Goal: Task Accomplishment & Management: Complete application form

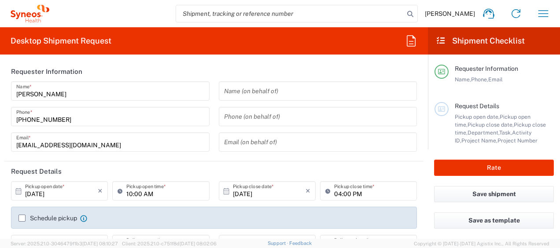
type input "8350"
type input "[GEOGRAPHIC_DATA]"
type input "Syneos Health Ukraine, LLC"
click at [18, 191] on icon at bounding box center [19, 192] width 8 height 8
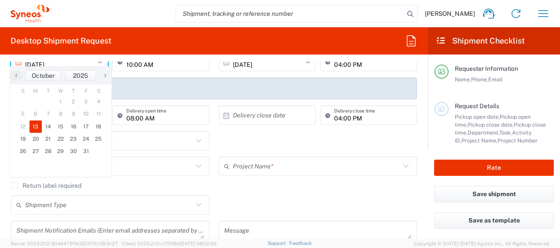
scroll to position [132, 0]
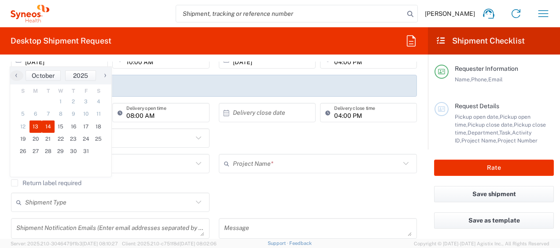
click at [48, 128] on span "14" at bounding box center [48, 127] width 13 height 12
type input "[DATE]"
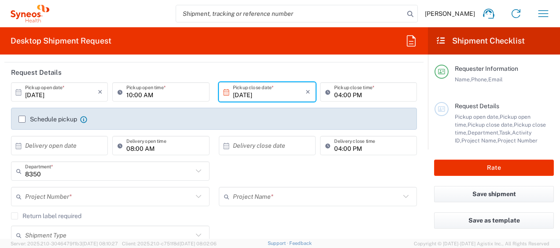
scroll to position [88, 0]
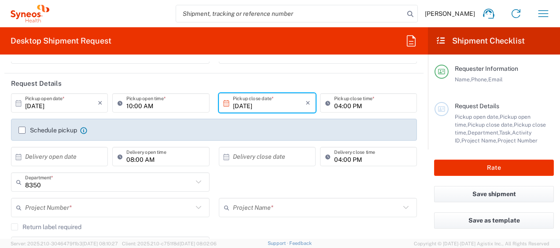
click at [21, 129] on label "Schedule pickup" at bounding box center [48, 130] width 59 height 7
click at [22, 130] on input "Schedule pickup" at bounding box center [22, 130] width 0 height 0
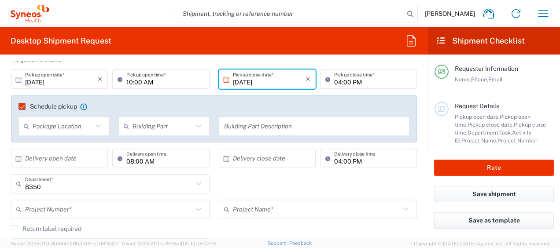
scroll to position [132, 0]
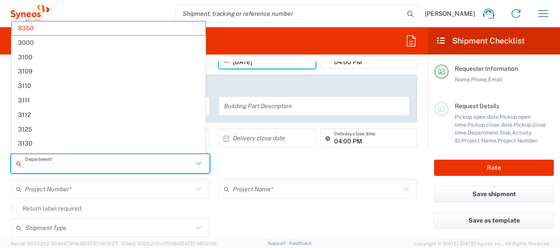
click at [54, 163] on input "text" at bounding box center [109, 163] width 168 height 15
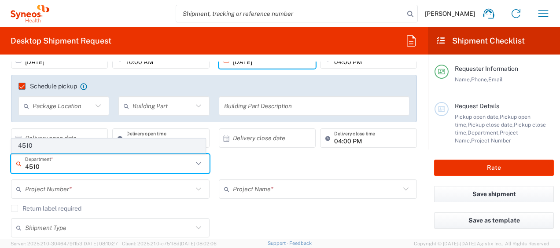
type input "4510"
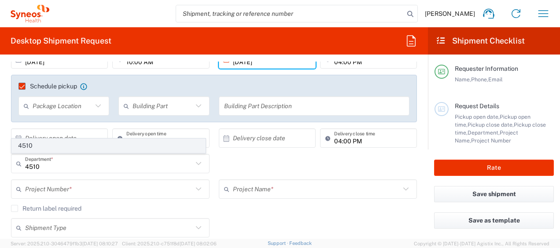
click at [52, 143] on span "4510" at bounding box center [108, 146] width 193 height 14
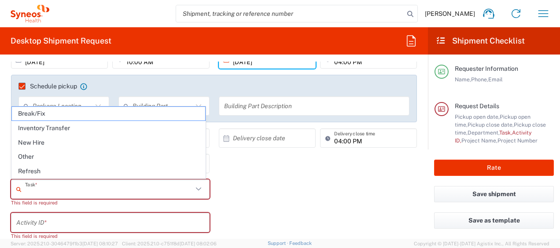
click at [75, 185] on input "text" at bounding box center [109, 189] width 168 height 15
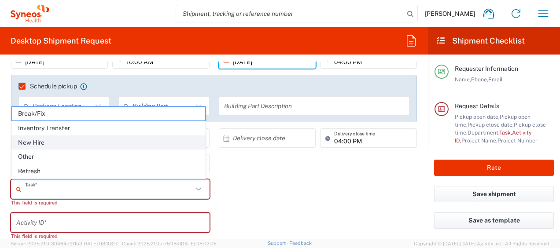
click at [53, 142] on span "New Hire" at bounding box center [108, 143] width 193 height 14
type input "New Hire"
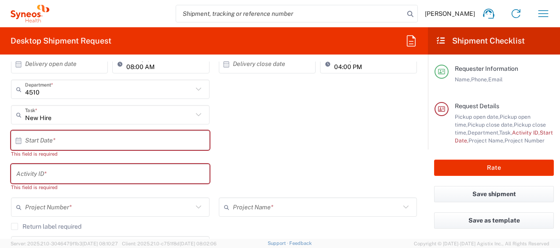
scroll to position [220, 0]
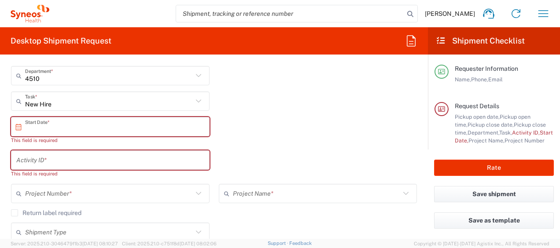
click at [113, 121] on input "text" at bounding box center [112, 126] width 174 height 15
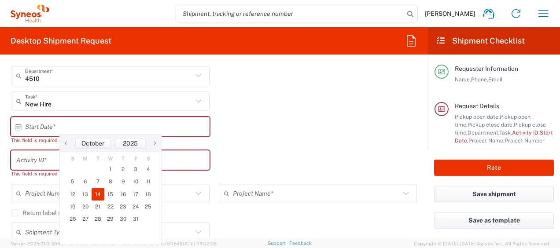
click at [97, 193] on span "14" at bounding box center [98, 195] width 13 height 12
type input "[DATE]"
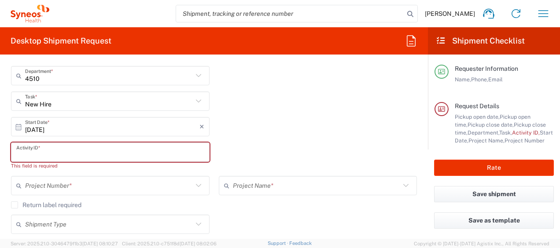
click at [28, 153] on input "text" at bounding box center [110, 152] width 188 height 15
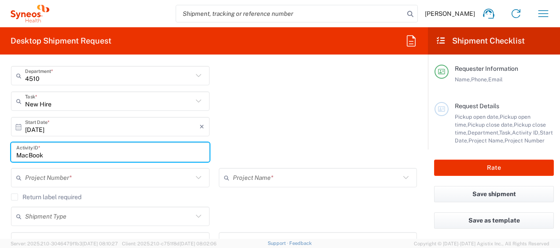
type input "MacBook"
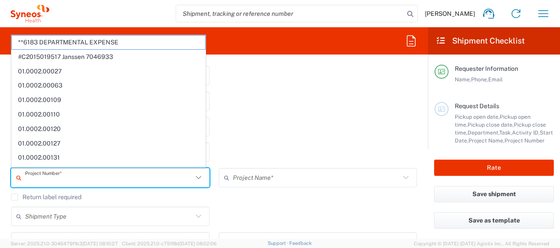
click at [118, 176] on input "text" at bounding box center [109, 177] width 168 height 15
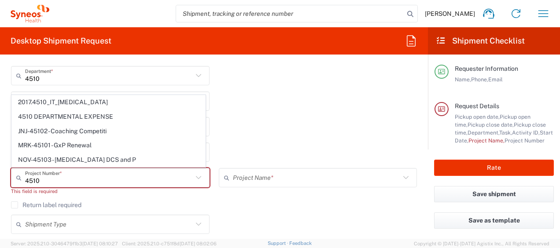
click at [79, 116] on span "4510 DEPARTMENTAL EXPENSE" at bounding box center [108, 117] width 193 height 14
type input "4510 DEPARTMENTAL EXPENSE"
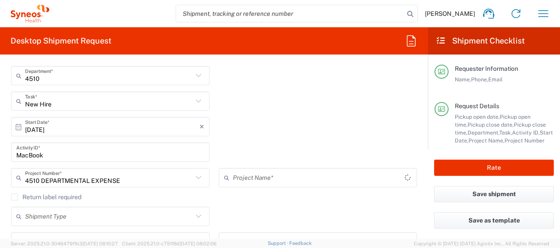
type input "4510 DEPARTMENTAL EXPENSE"
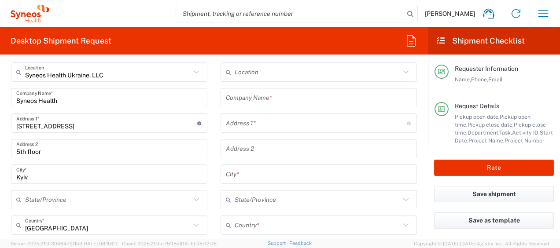
scroll to position [396, 0]
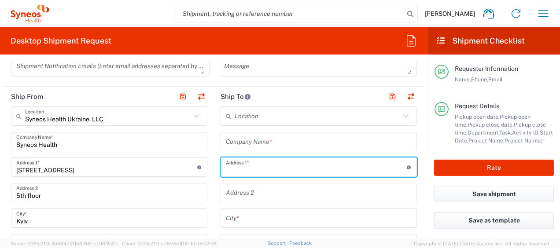
click at [244, 163] on input "text" at bounding box center [316, 167] width 181 height 15
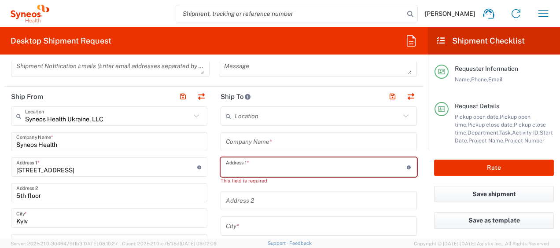
paste input "Dumanskoho 27 Apt 533"
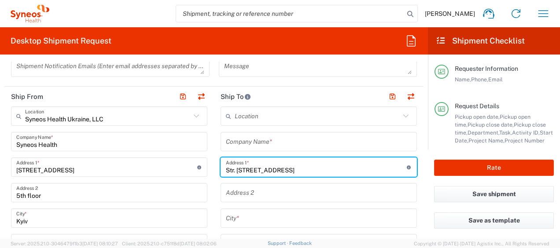
click at [226, 169] on input "Str. [STREET_ADDRESS]" at bounding box center [316, 167] width 181 height 15
click at [317, 164] on input "str. [STREET_ADDRESS]" at bounding box center [316, 167] width 181 height 15
click at [226, 170] on input "str. [STREET_ADDRESS]" at bounding box center [316, 167] width 181 height 15
type input "Str. [STREET_ADDRESS]"
click at [256, 219] on input "text" at bounding box center [319, 218] width 186 height 15
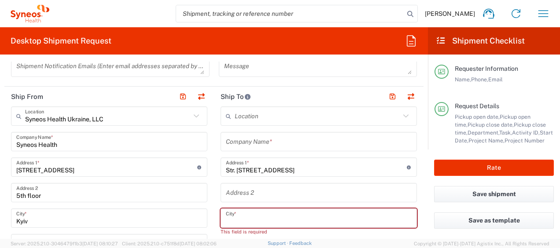
paste input "Lviv"
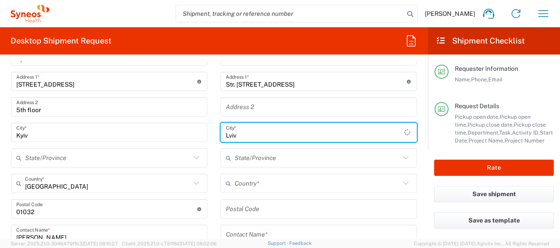
scroll to position [485, 0]
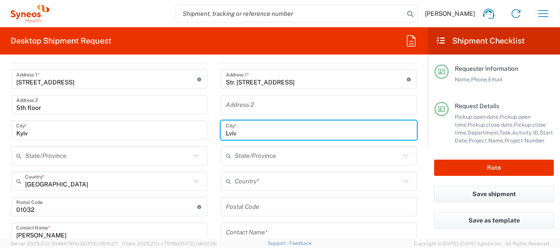
type input "Lviv"
click at [273, 180] on input "text" at bounding box center [318, 181] width 166 height 15
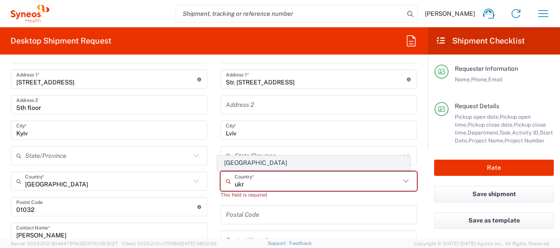
click at [233, 159] on span "[GEOGRAPHIC_DATA]" at bounding box center [313, 163] width 191 height 14
type input "[GEOGRAPHIC_DATA]"
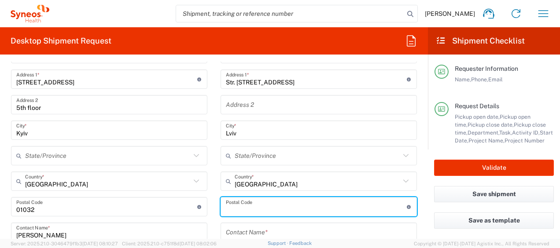
drag, startPoint x: 277, startPoint y: 205, endPoint x: 279, endPoint y: 215, distance: 10.4
click at [277, 205] on input "undefined" at bounding box center [316, 207] width 181 height 15
paste input "79048"
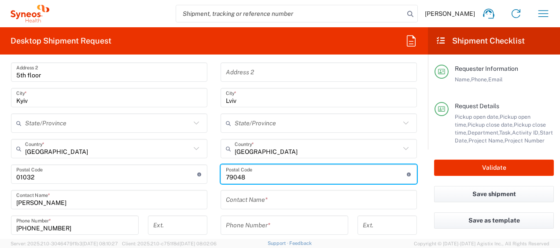
scroll to position [573, 0]
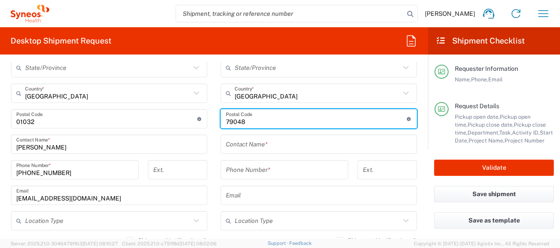
type input "79048"
click at [291, 143] on input "text" at bounding box center [319, 144] width 186 height 15
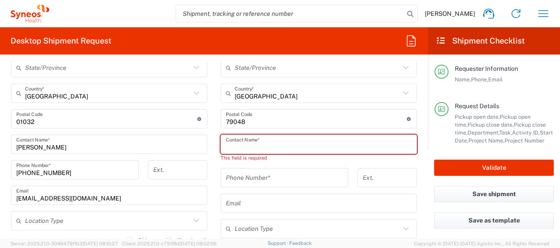
paste input "[PERSON_NAME]"
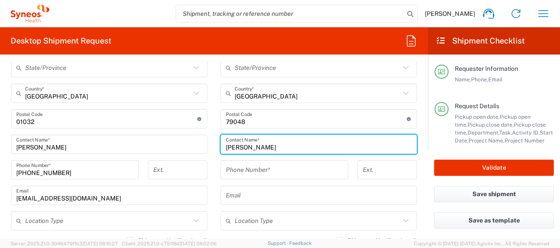
type input "[PERSON_NAME]"
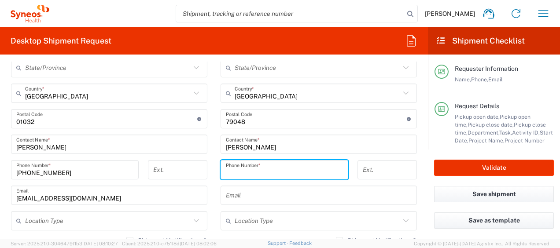
click at [261, 174] on input "tel" at bounding box center [284, 170] width 117 height 15
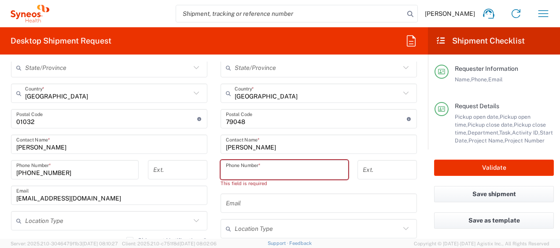
paste input "[PHONE_NUMBER]"
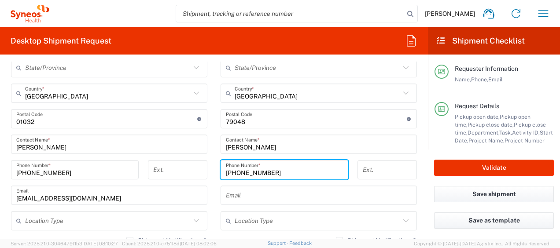
click at [242, 171] on input "[PHONE_NUMBER]" at bounding box center [284, 170] width 117 height 15
click at [271, 172] on input "[PHONE_NUMBER]" at bounding box center [284, 170] width 117 height 15
type input "[PHONE_NUMBER]"
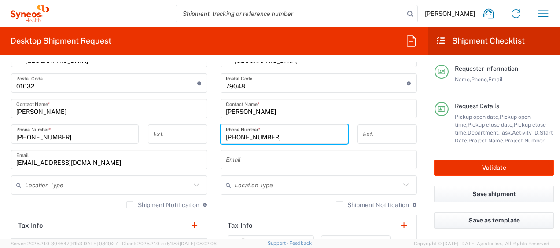
scroll to position [617, 0]
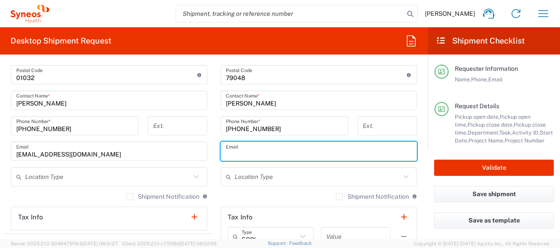
click at [270, 149] on input "text" at bounding box center [319, 151] width 186 height 15
paste input "[PERSON_NAME][EMAIL_ADDRESS][DOMAIN_NAME]"
type input "[PERSON_NAME][EMAIL_ADDRESS][DOMAIN_NAME]"
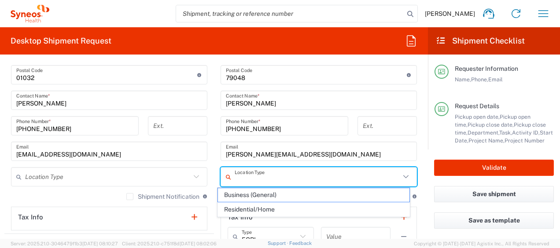
click at [254, 179] on input "text" at bounding box center [318, 177] width 166 height 15
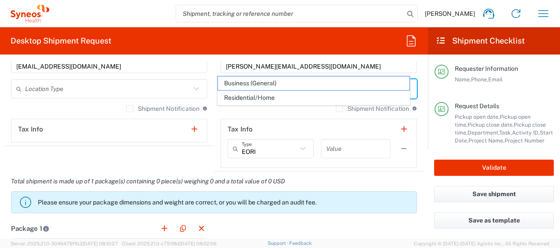
scroll to position [749, 0]
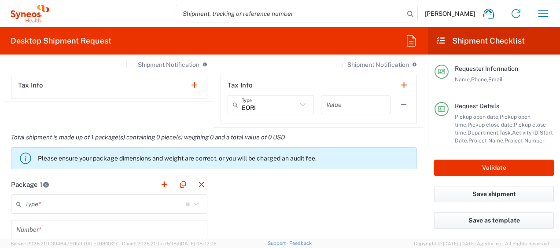
scroll to position [793, 0]
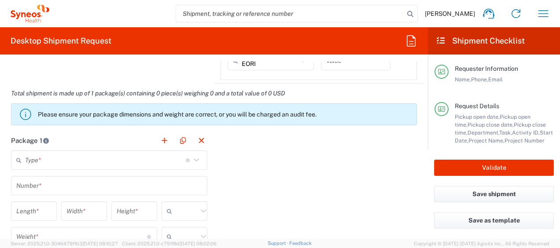
click at [26, 161] on input "text" at bounding box center [105, 160] width 161 height 15
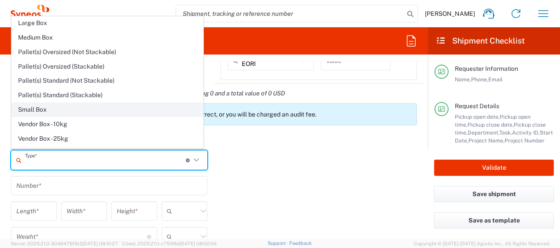
scroll to position [23, 0]
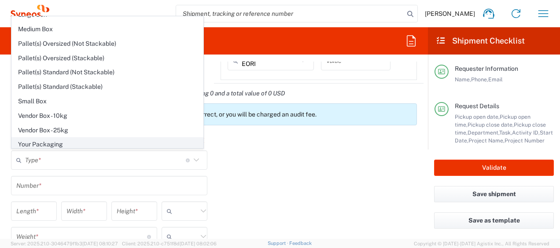
click at [70, 138] on span "Your Packaging" at bounding box center [107, 145] width 191 height 14
type input "Your Packaging"
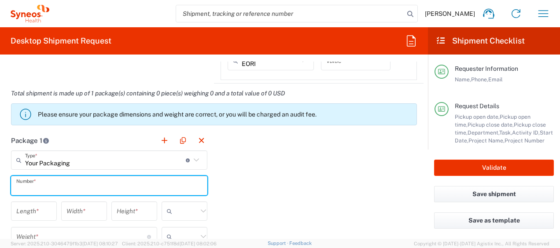
click at [179, 189] on input "text" at bounding box center [109, 185] width 186 height 15
type input "1"
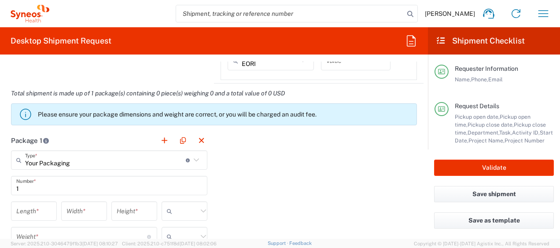
click at [299, 201] on div "Package 1 Your Packaging Type * Material used to package goods Envelope Large B…" at bounding box center [213, 227] width 419 height 193
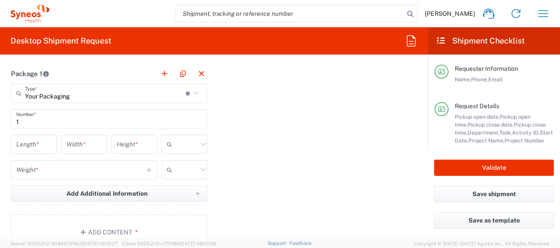
scroll to position [881, 0]
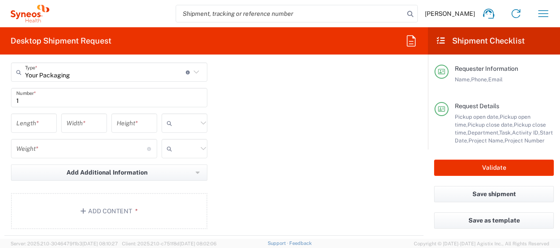
click at [199, 120] on icon at bounding box center [203, 123] width 11 height 11
click at [191, 140] on span "cm" at bounding box center [181, 141] width 43 height 14
type input "cm"
click at [200, 144] on icon at bounding box center [203, 148] width 11 height 11
click at [192, 165] on span "kgs" at bounding box center [181, 166] width 43 height 14
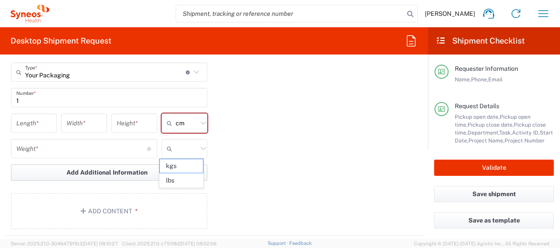
type input "kgs"
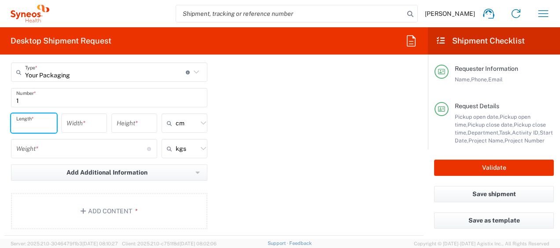
click at [26, 123] on input "number" at bounding box center [33, 123] width 35 height 15
type input "44.40"
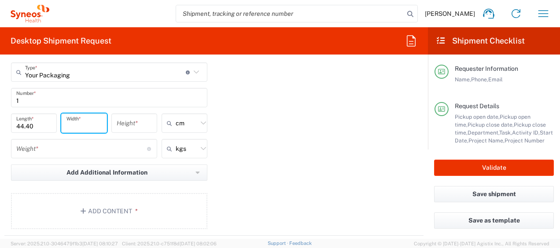
click at [83, 123] on input "number" at bounding box center [84, 123] width 35 height 15
type input "8.00"
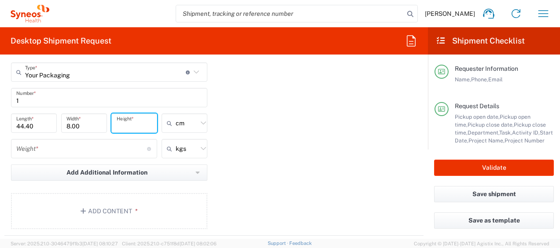
click at [133, 122] on input "number" at bounding box center [134, 123] width 35 height 15
type input "29.50"
drag, startPoint x: 268, startPoint y: 162, endPoint x: 299, endPoint y: 196, distance: 45.8
click at [270, 162] on div "Package 1 Your Packaging Type * Material used to package goods Envelope Large B…" at bounding box center [213, 139] width 419 height 193
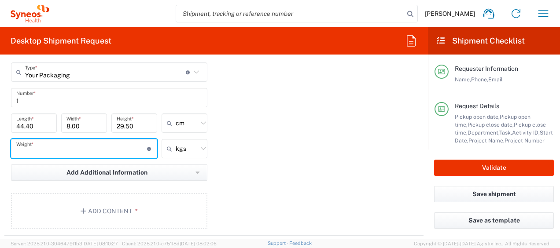
click at [85, 147] on input "number" at bounding box center [81, 148] width 131 height 15
type input "2"
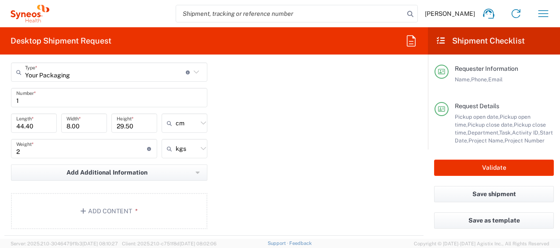
click at [303, 167] on div "Package 1 Your Packaging Type * Material used to package goods Envelope Large B…" at bounding box center [213, 139] width 419 height 193
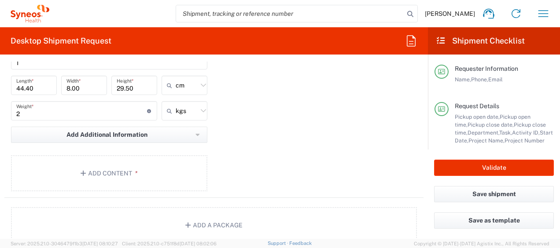
scroll to position [969, 0]
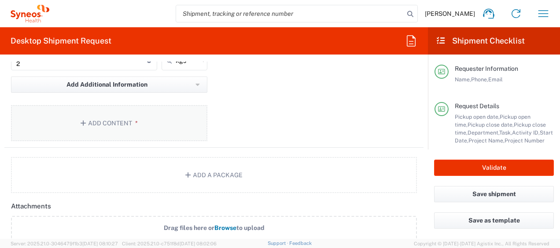
click at [78, 119] on button "Add Content *" at bounding box center [109, 123] width 196 height 36
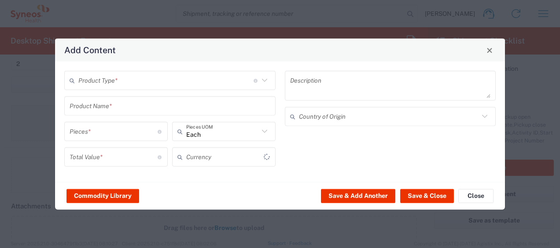
type input "US Dollar"
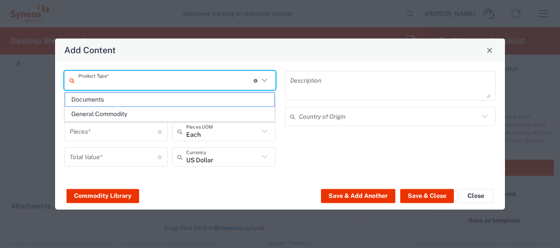
click at [112, 81] on input "text" at bounding box center [165, 80] width 175 height 15
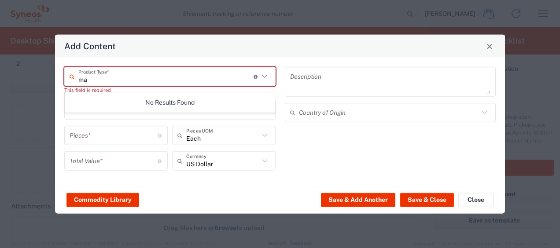
type input "m"
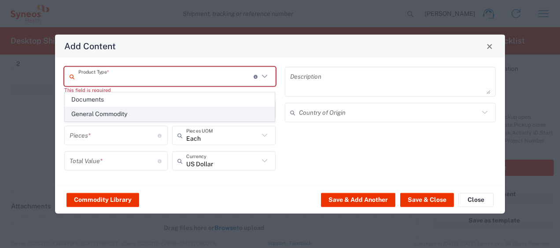
click at [112, 116] on span "General Commodity" at bounding box center [170, 114] width 210 height 14
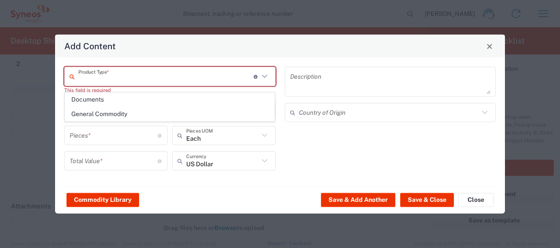
type input "General Commodity"
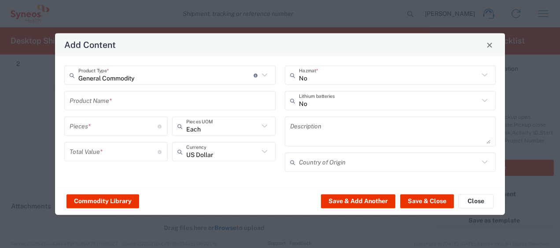
click at [88, 94] on input "text" at bounding box center [170, 100] width 201 height 15
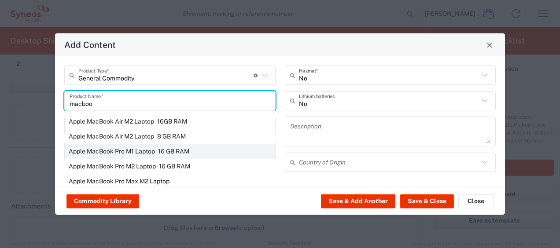
click at [120, 150] on div "Apple MacBook Pro M1 Laptop - 16 GB RAM" at bounding box center [170, 151] width 210 height 15
type input "Apple MacBook Pro M1 Laptop - 16 GB RAM"
type input "1"
type textarea "M1 Pro - 16-core GPU - 16 GB RAM - 512 GB SSD"
type input "[GEOGRAPHIC_DATA]"
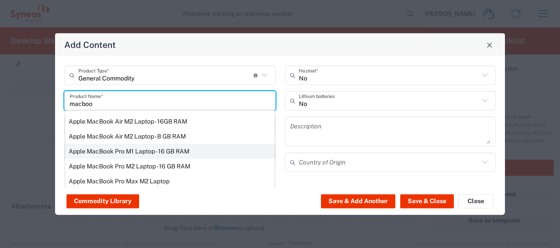
type input "Yes"
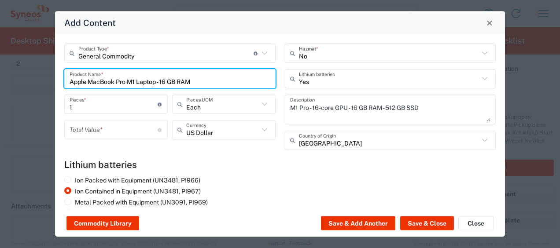
click at [103, 129] on input "number" at bounding box center [114, 129] width 88 height 15
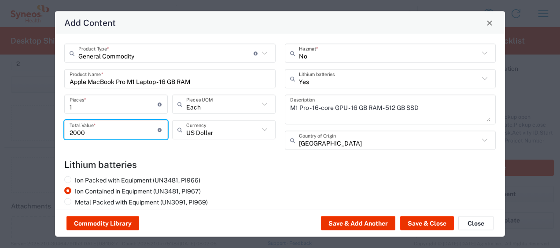
type input "2000"
click at [226, 182] on div "Ion Packed with Equipment (UN3481, PI966) Ion Contained in Equipment (UN3481, P…" at bounding box center [170, 199] width 221 height 44
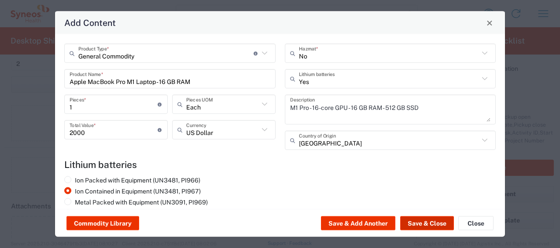
click at [431, 223] on button "Save & Close" at bounding box center [427, 224] width 54 height 14
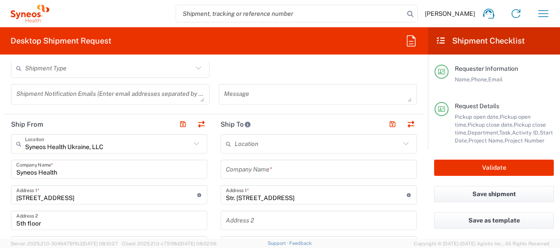
scroll to position [396, 0]
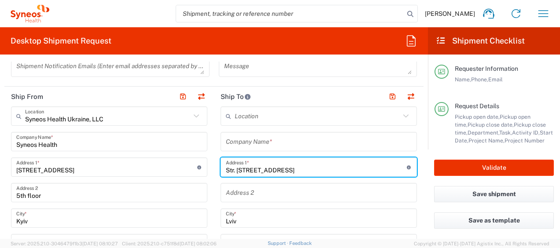
click at [280, 170] on input "Str. [STREET_ADDRESS]" at bounding box center [316, 167] width 181 height 15
type input "Str. [STREET_ADDRESS]"
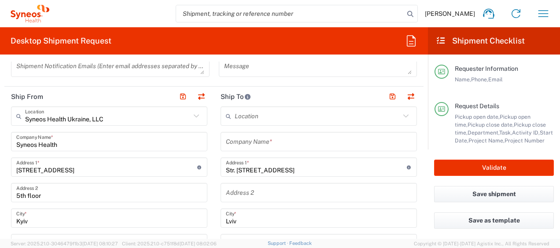
click at [435, 141] on agx-form-checklist-section "Request Details Pickup open date, Pickup open time, Pickup close date, Pickup c…" at bounding box center [494, 123] width 119 height 43
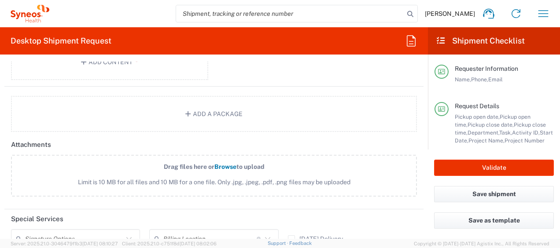
scroll to position [1101, 0]
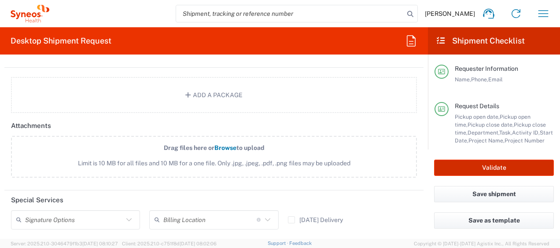
click at [501, 166] on button "Validate" at bounding box center [494, 168] width 120 height 16
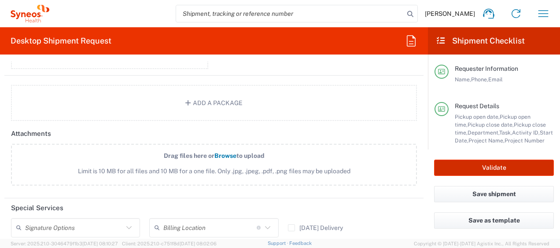
scroll to position [1109, 0]
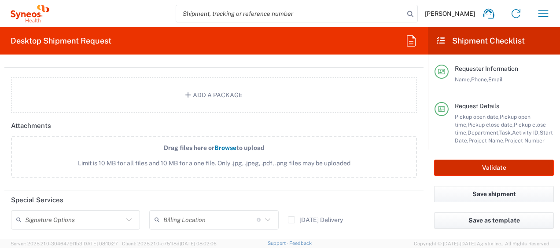
type input "4510 DEPARTMENTAL EXPENSE"
click at [495, 167] on button "Validate" at bounding box center [494, 168] width 120 height 16
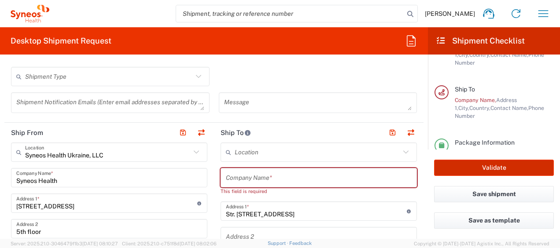
scroll to position [404, 0]
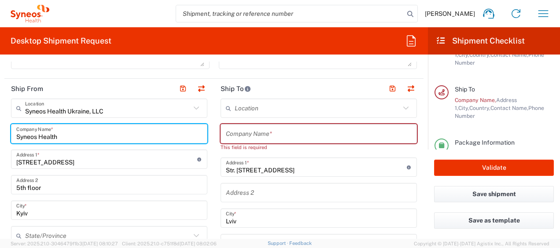
drag, startPoint x: 72, startPoint y: 133, endPoint x: -1, endPoint y: 131, distance: 72.7
click at [0, 131] on html "[PERSON_NAME] Home Shipment estimator Shipment tracking Desktop shipment reques…" at bounding box center [280, 124] width 560 height 248
click at [248, 133] on input "text" at bounding box center [319, 133] width 186 height 15
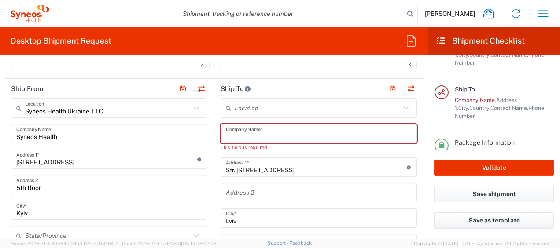
paste input "Syneos Health"
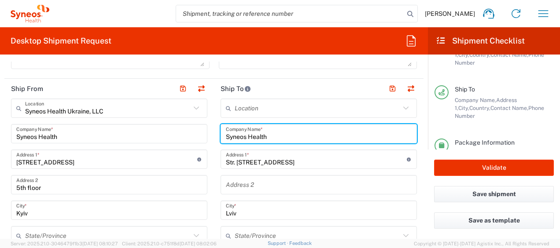
type input "Syneos Health"
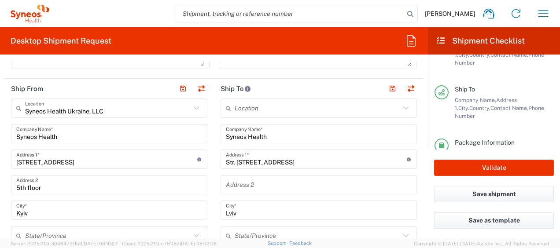
click at [367, 41] on agx-form-header "Desktop Shipment Request" at bounding box center [214, 40] width 428 height 27
click at [512, 168] on button "Validate" at bounding box center [494, 168] width 120 height 16
click at [489, 167] on div at bounding box center [280, 124] width 560 height 248
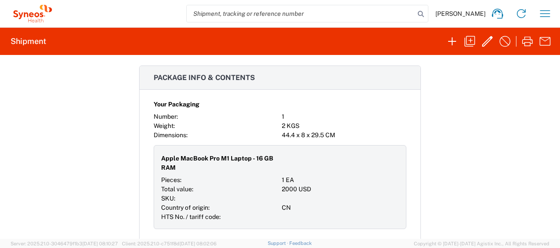
scroll to position [615, 0]
